Goal: Transaction & Acquisition: Purchase product/service

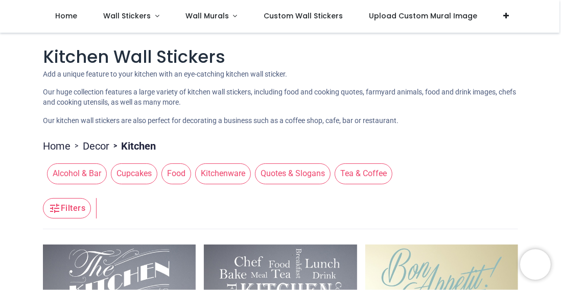
click at [123, 17] on span "Wall Stickers" at bounding box center [127, 16] width 48 height 10
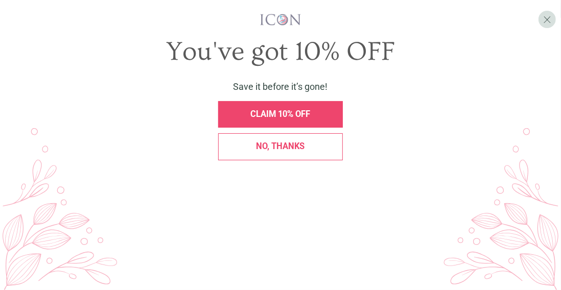
click at [277, 150] on span "No, thanks" at bounding box center [280, 146] width 49 height 10
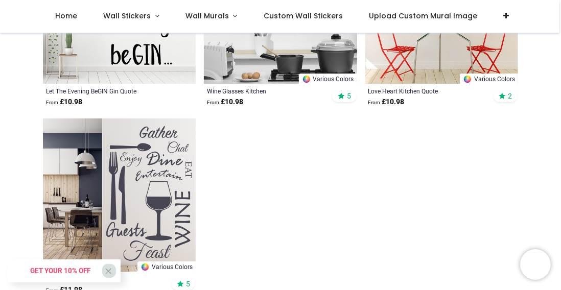
scroll to position [1844, 0]
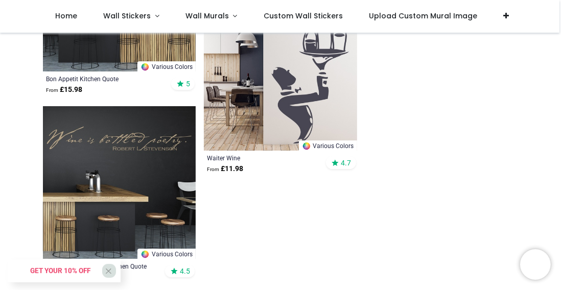
scroll to position [3629, 0]
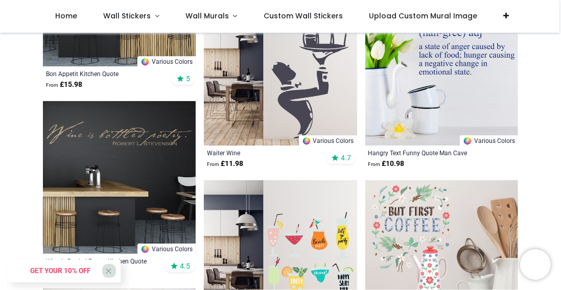
scroll to position [3839, 0]
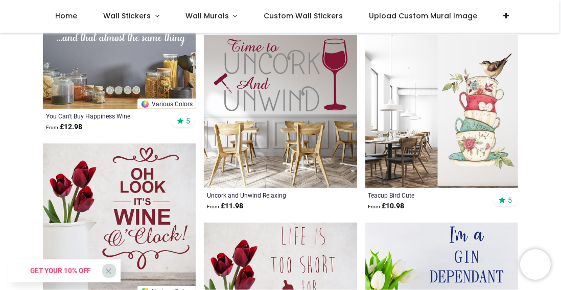
click at [513, 148] on img at bounding box center [441, 111] width 153 height 153
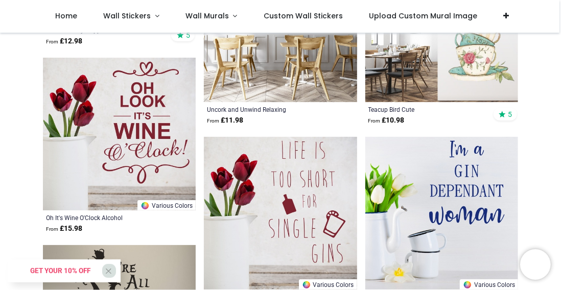
scroll to position [4238, 0]
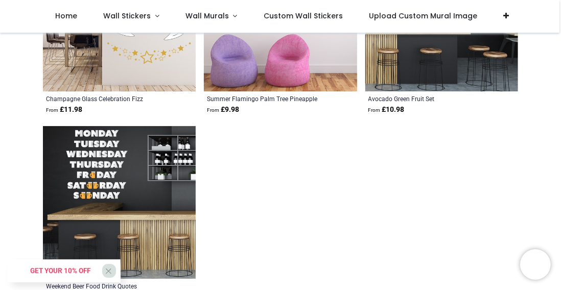
scroll to position [1938, 0]
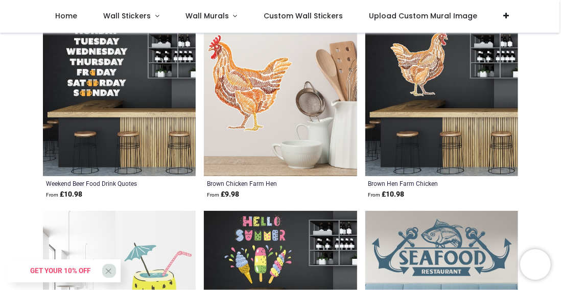
scroll to position [2099, 0]
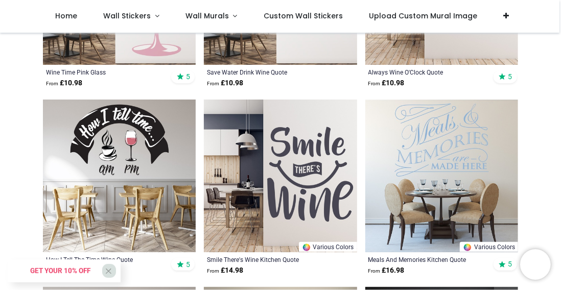
scroll to position [2801, 0]
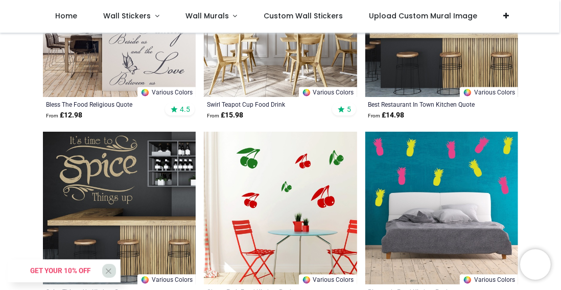
scroll to position [5242, 0]
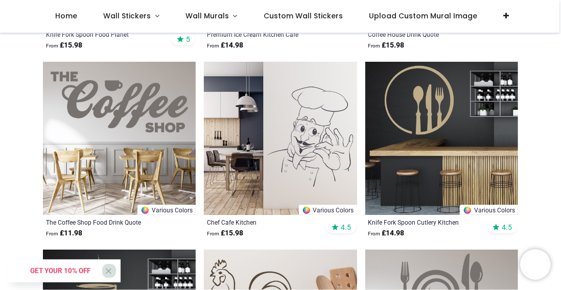
scroll to position [6217, 0]
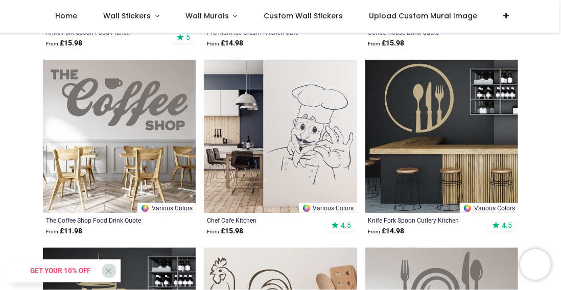
click at [325, 209] on link "Various Colors" at bounding box center [328, 208] width 58 height 10
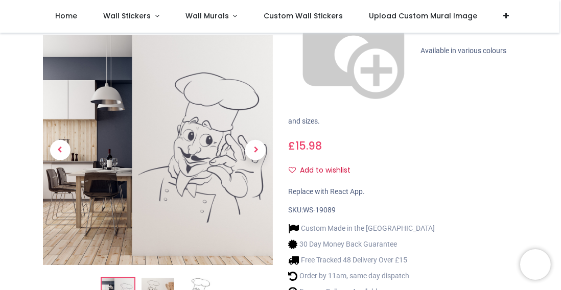
scroll to position [163, 0]
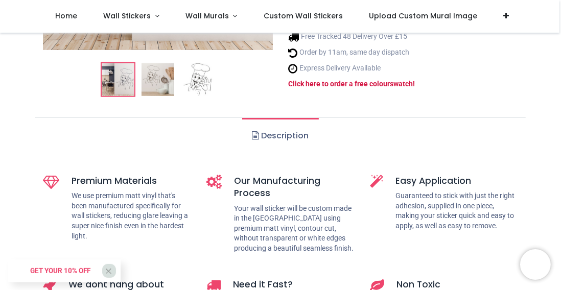
scroll to position [416, 0]
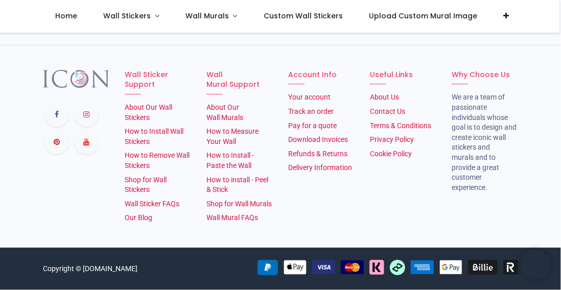
scroll to position [2448, 0]
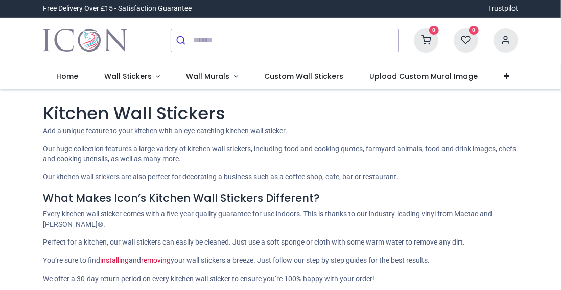
click at [128, 79] on span "Wall Stickers" at bounding box center [128, 76] width 48 height 10
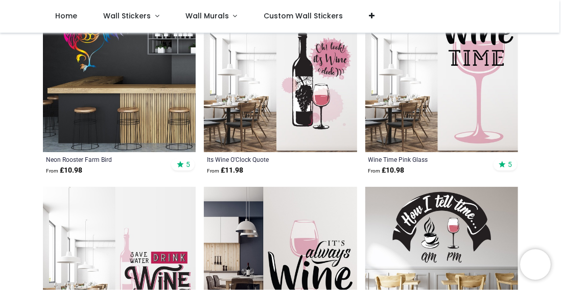
scroll to position [1001, 0]
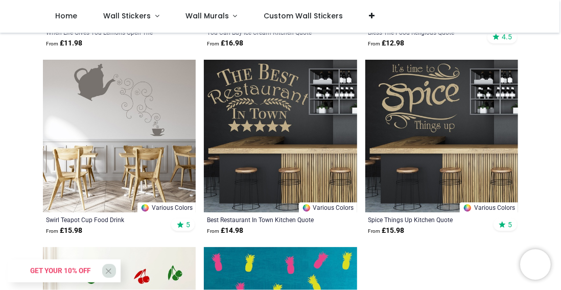
scroll to position [3532, 0]
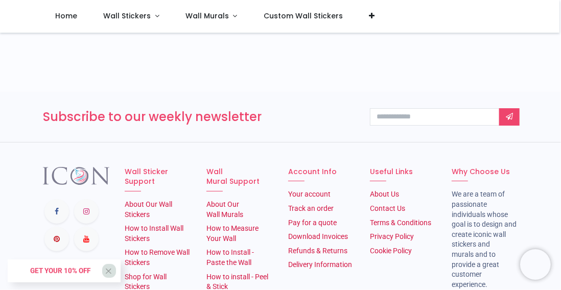
click at [418, 149] on section "Follow us Wall Sticker Support About Our Wall Stickers How to Install Wall Stic…" at bounding box center [280, 244] width 561 height 202
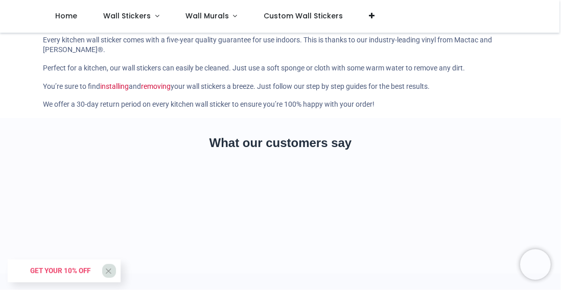
scroll to position [5542, 0]
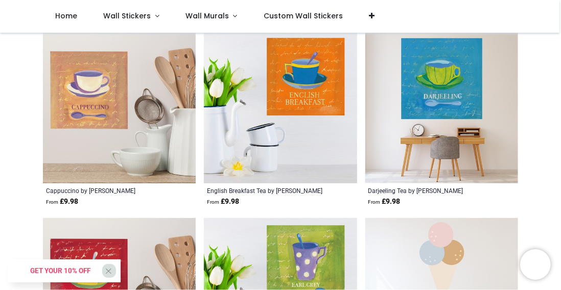
scroll to position [5466, 0]
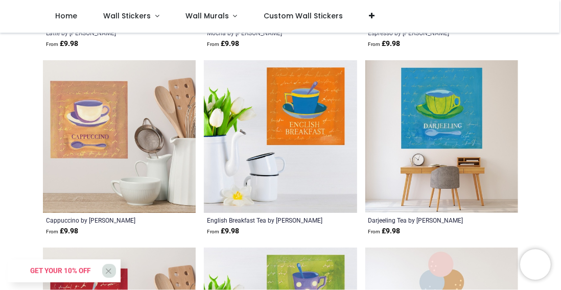
click at [284, 216] on div "English Breakfast Tea by Michael Clark" at bounding box center [265, 220] width 117 height 8
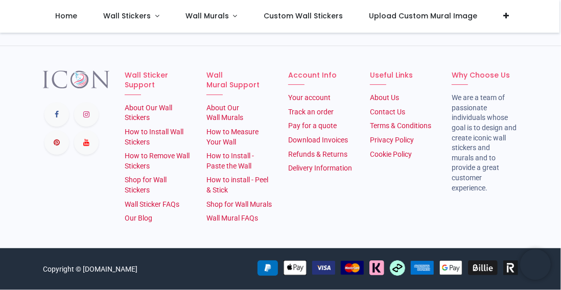
scroll to position [1592, 0]
